Goal: Transaction & Acquisition: Purchase product/service

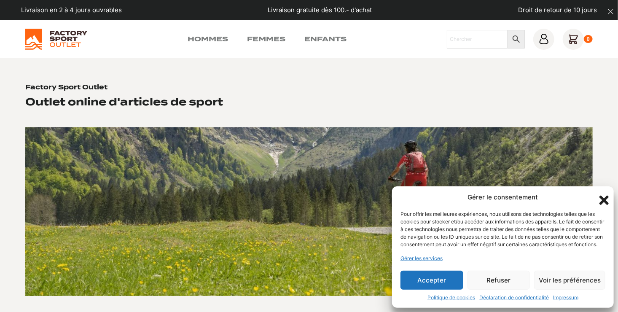
click at [419, 286] on button "Accepter" at bounding box center [432, 280] width 63 height 19
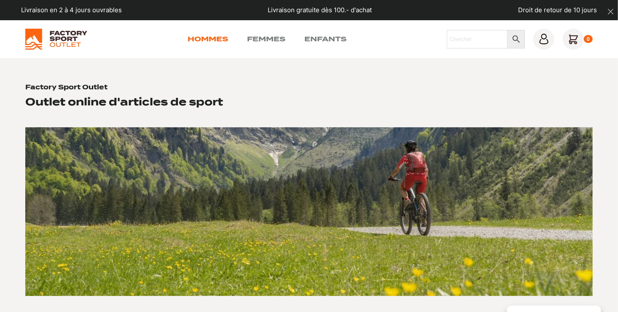
click at [204, 37] on link "Hommes" at bounding box center [208, 39] width 40 height 10
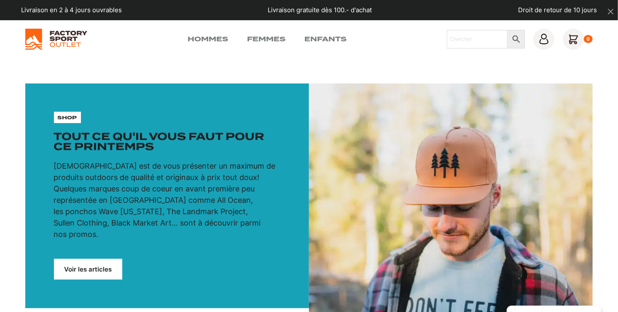
click at [83, 259] on link "Voir les articles" at bounding box center [88, 269] width 68 height 21
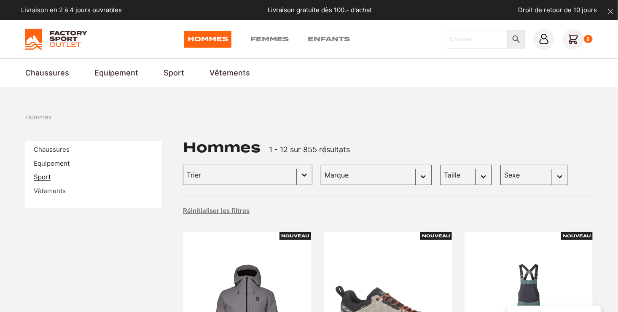
click at [42, 175] on link "Sport" at bounding box center [42, 177] width 17 height 8
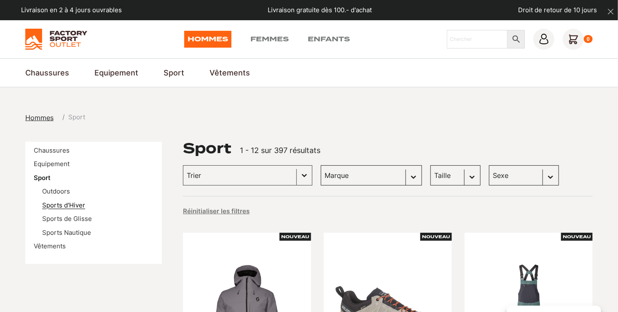
click at [58, 203] on link "Sports d'Hiver" at bounding box center [63, 205] width 43 height 8
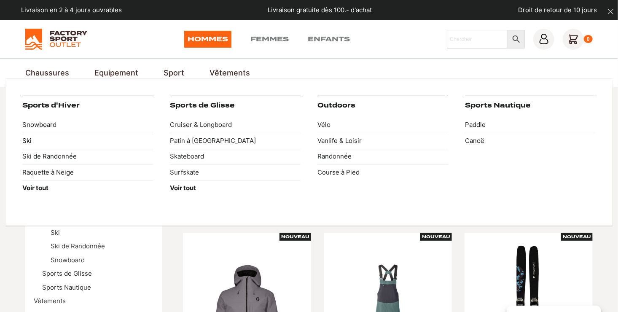
click at [29, 137] on link "Ski" at bounding box center [87, 141] width 131 height 16
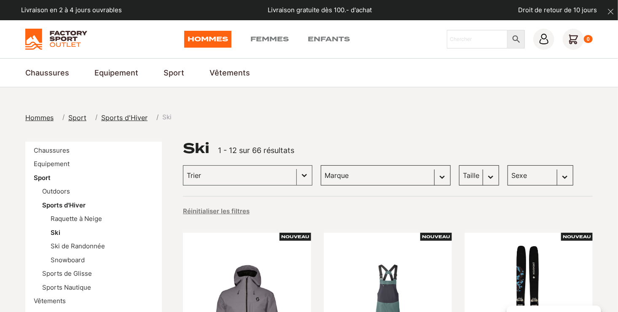
click at [41, 116] on span "Hommes" at bounding box center [39, 117] width 28 height 8
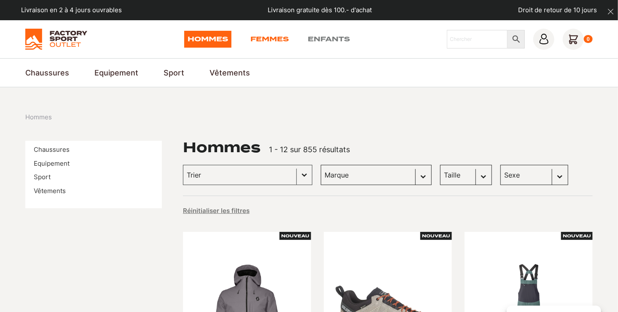
click at [264, 40] on link "Femmes" at bounding box center [269, 39] width 38 height 17
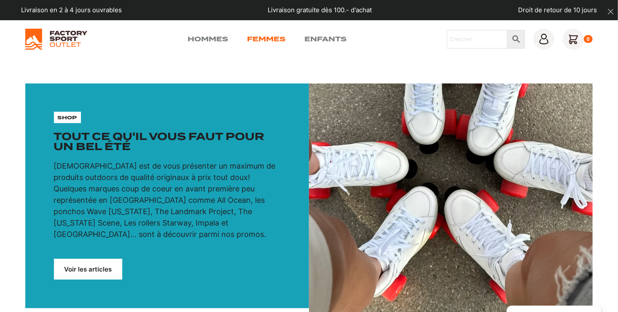
click at [267, 37] on link "Femmes" at bounding box center [266, 39] width 38 height 10
click at [88, 259] on link "Voir les articles" at bounding box center [88, 269] width 68 height 21
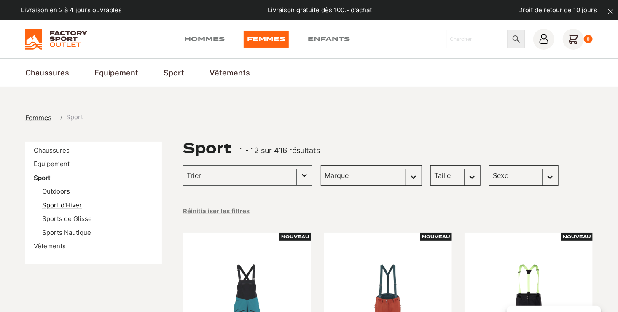
click at [70, 205] on link "Sport d'Hiver" at bounding box center [62, 205] width 40 height 8
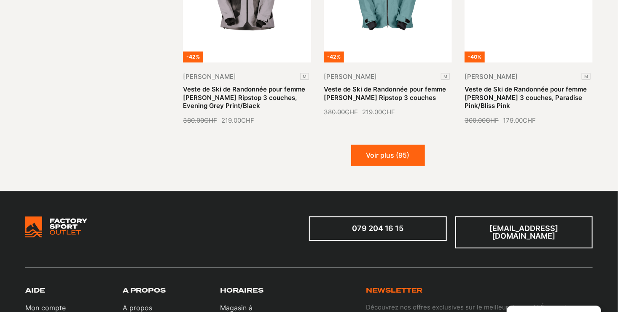
scroll to position [1096, 0]
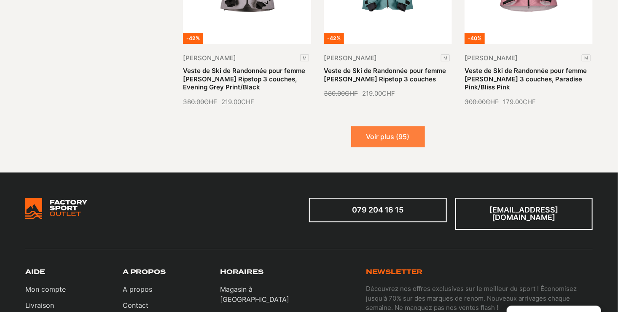
click at [371, 135] on button "Voir plus (95)" at bounding box center [388, 136] width 74 height 21
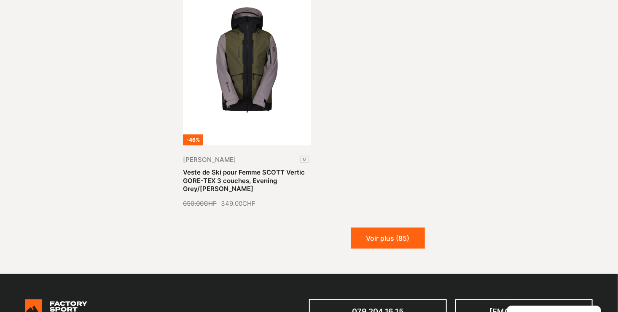
scroll to position [2024, 0]
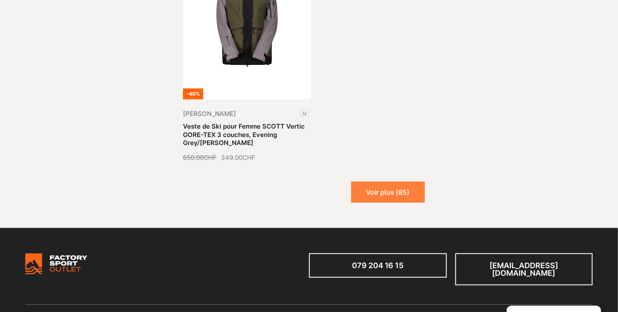
click at [409, 185] on button "Voir plus (85)" at bounding box center [388, 192] width 74 height 21
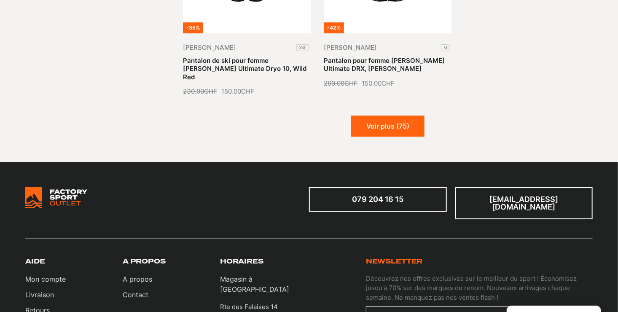
scroll to position [2825, 0]
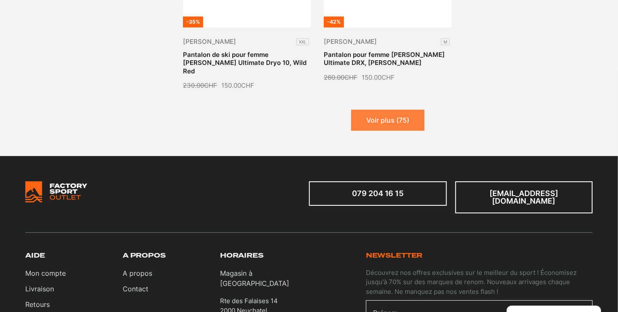
click at [409, 110] on button "Voir plus (75)" at bounding box center [387, 120] width 73 height 21
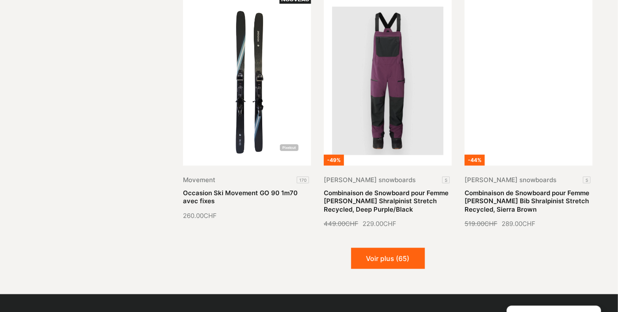
scroll to position [3416, 0]
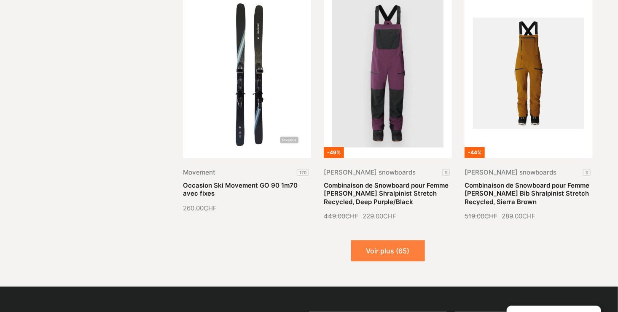
click at [416, 240] on button "Voir plus (65)" at bounding box center [388, 250] width 74 height 21
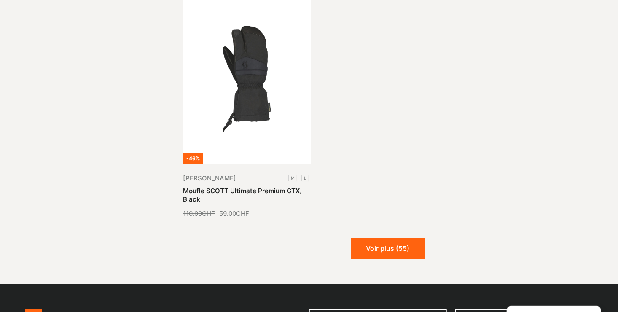
scroll to position [4386, 0]
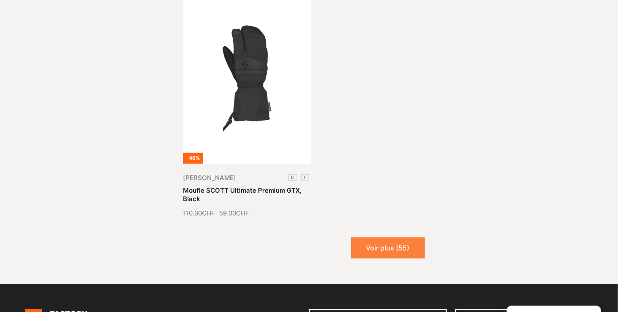
click at [381, 237] on button "Voir plus (55)" at bounding box center [388, 247] width 74 height 21
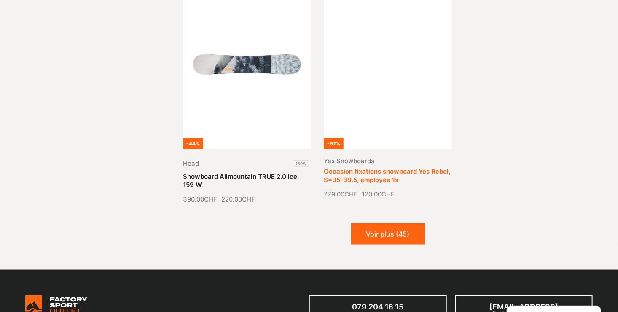
scroll to position [5187, 0]
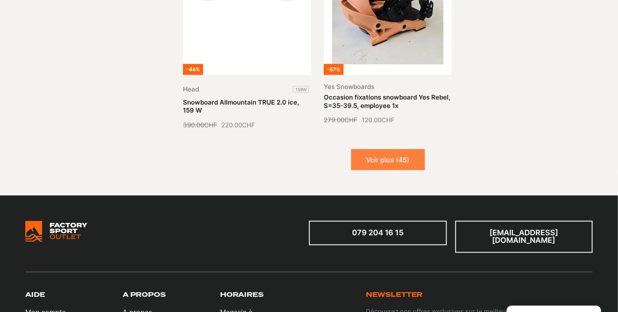
click at [382, 149] on button "Voir plus (45)" at bounding box center [388, 159] width 74 height 21
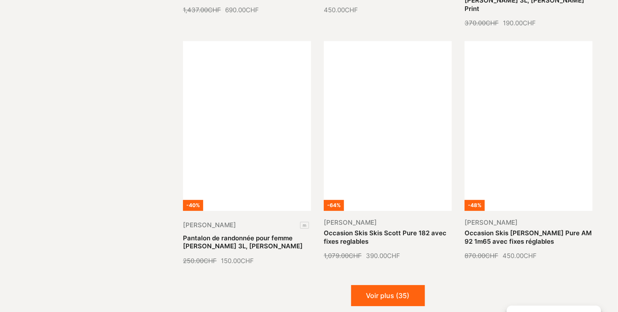
scroll to position [5777, 0]
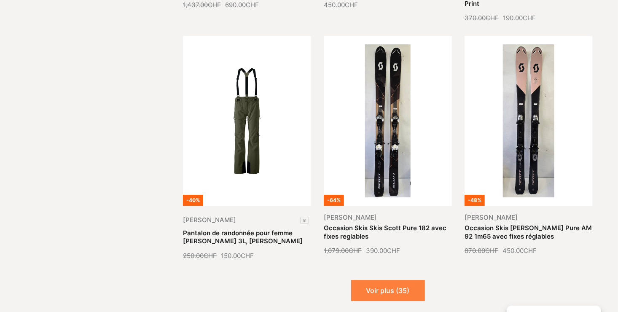
click at [396, 280] on button "Voir plus (35)" at bounding box center [388, 290] width 74 height 21
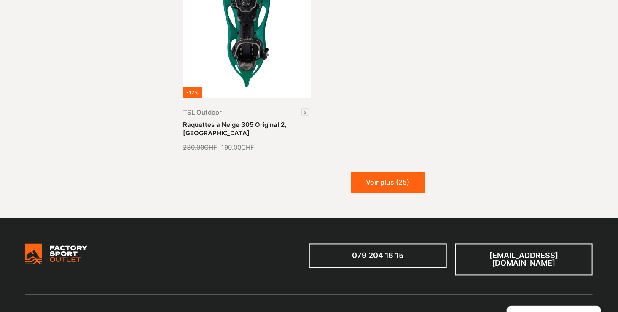
scroll to position [6832, 0]
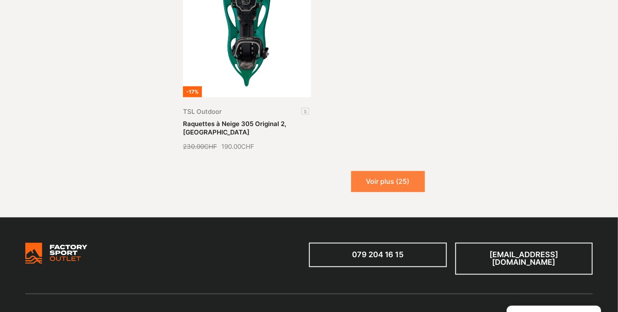
click at [389, 171] on button "Voir plus (25)" at bounding box center [388, 181] width 74 height 21
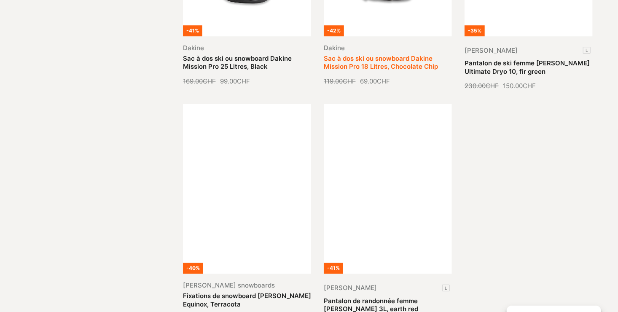
scroll to position [7380, 0]
